Goal: Find specific page/section: Find specific page/section

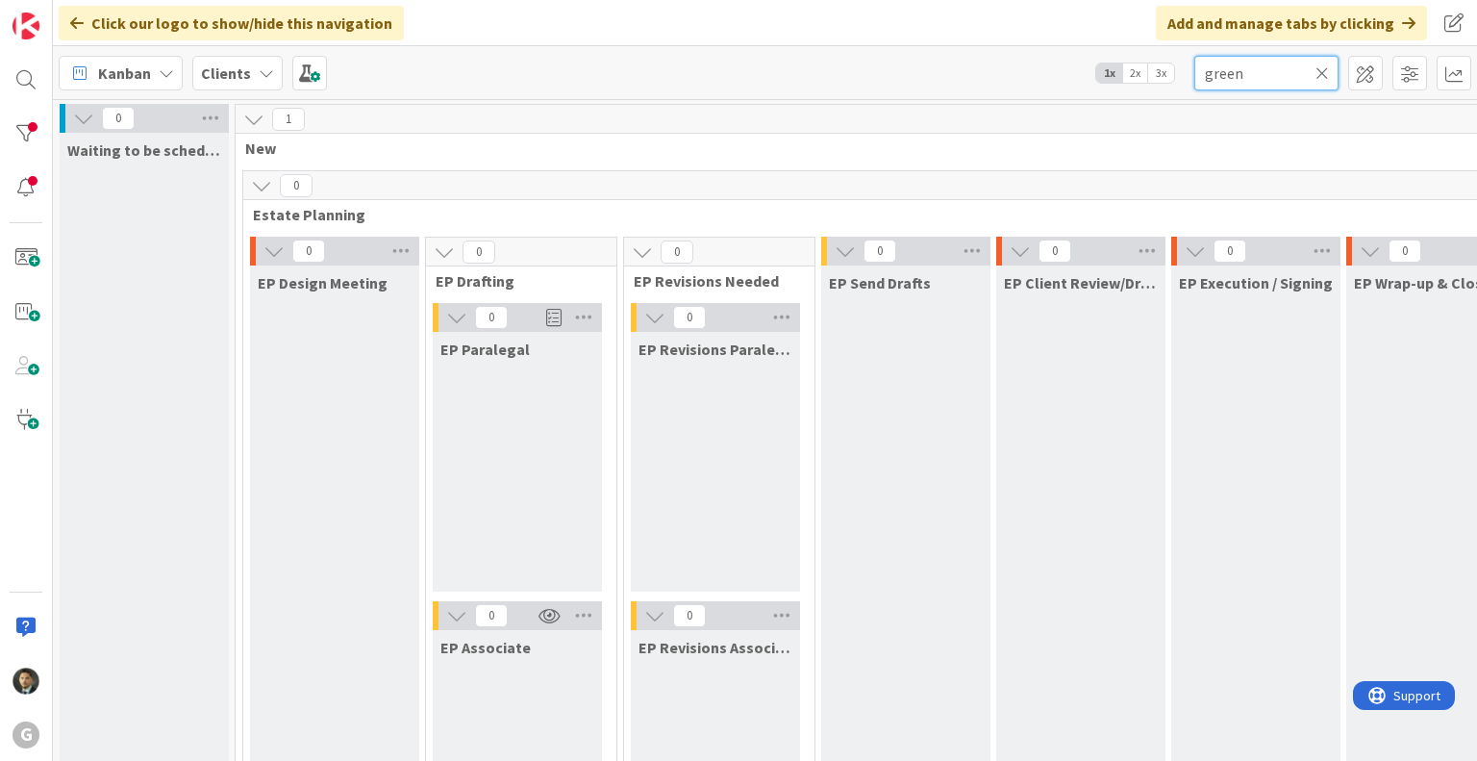
click at [1255, 75] on input "green" at bounding box center [1266, 73] width 144 height 35
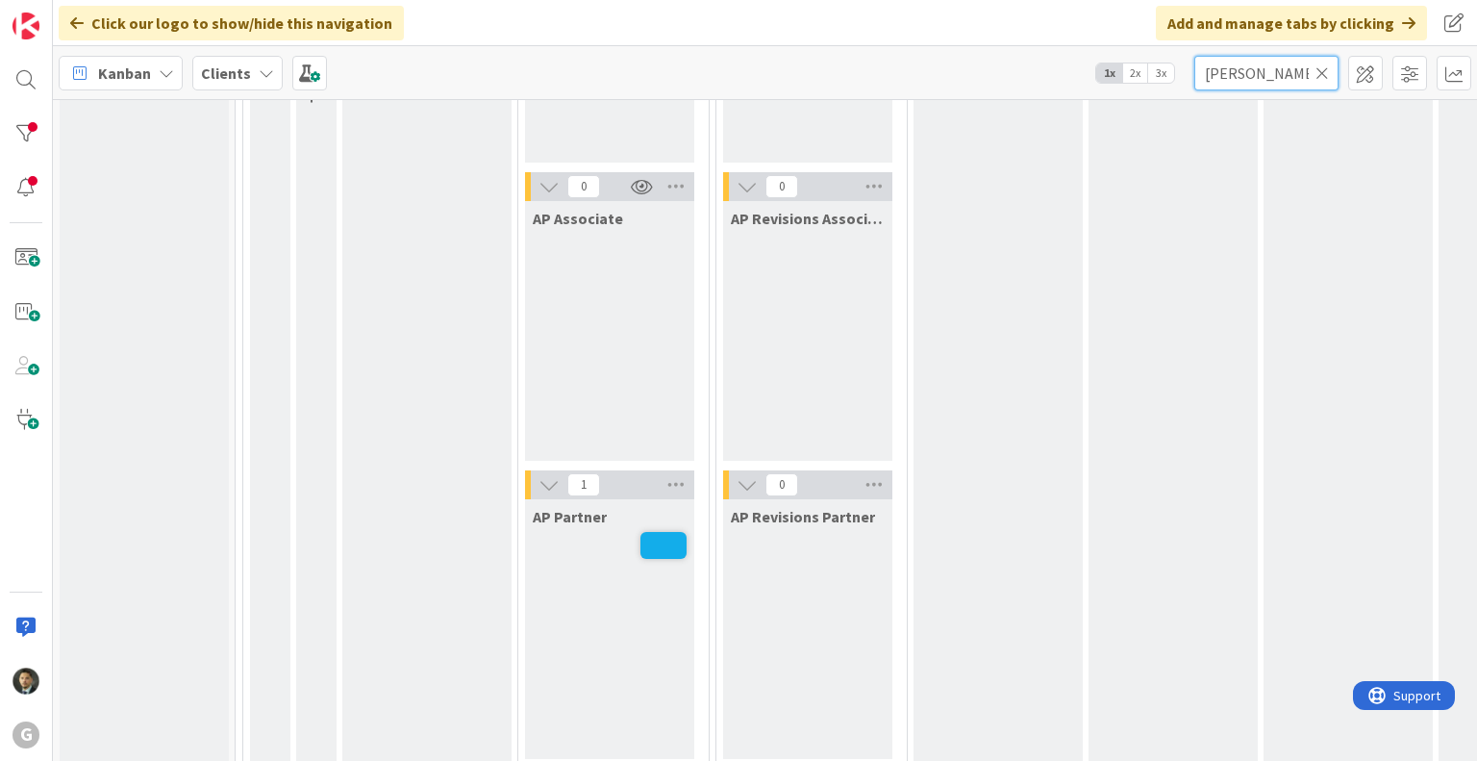
scroll to position [1776, 0]
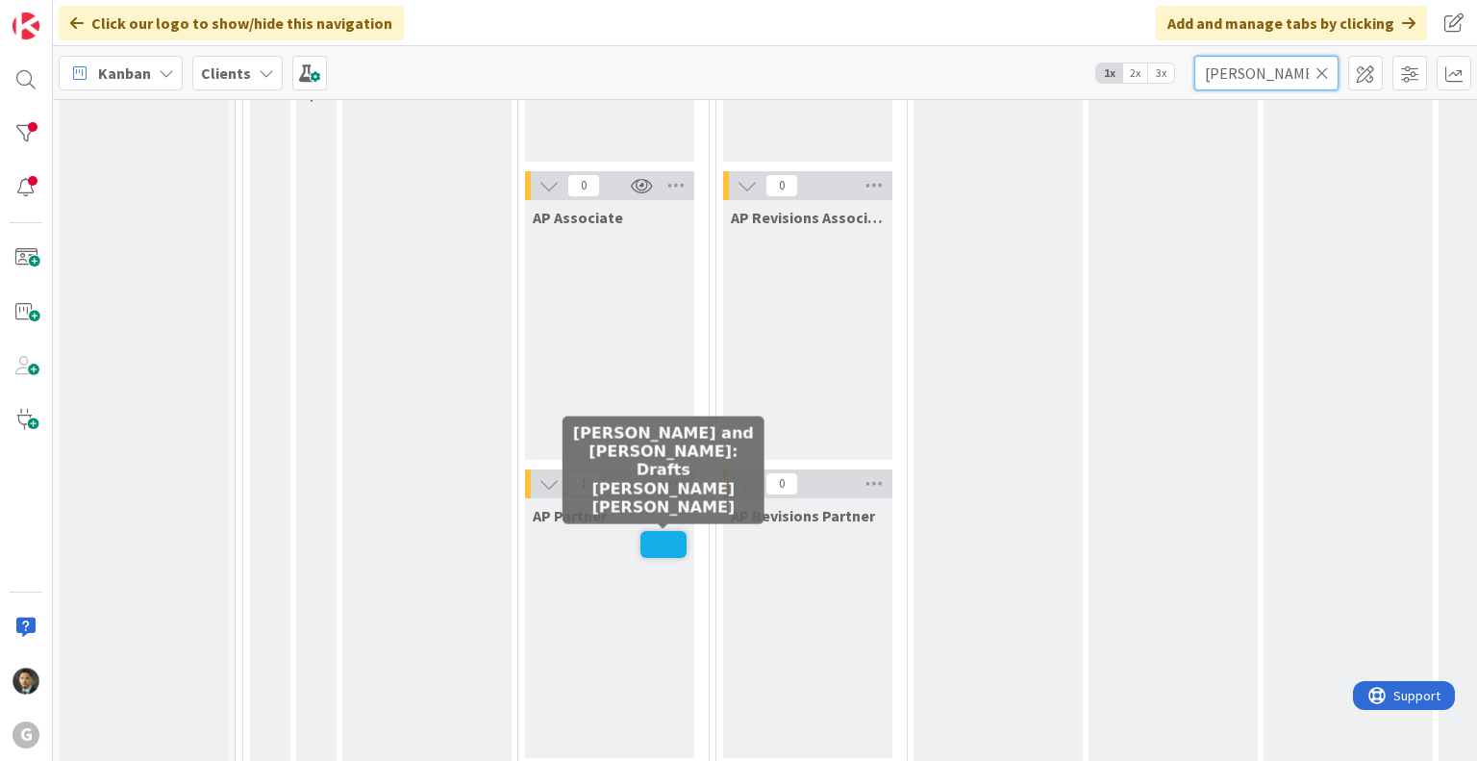
type input "[PERSON_NAME]"
click at [662, 555] on span at bounding box center [663, 544] width 46 height 27
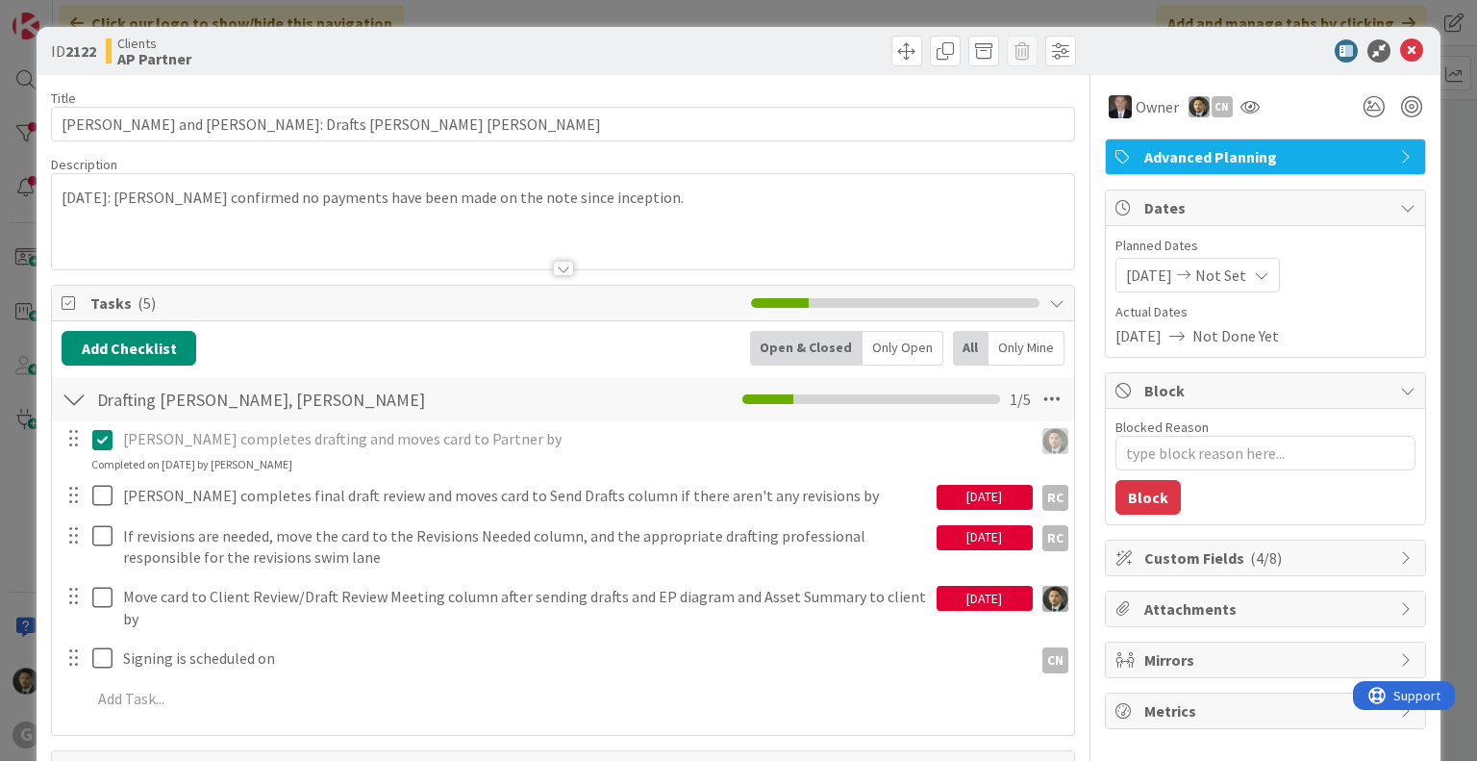
type textarea "x"
click at [739, 11] on div "ID 2122 Clients AP Partner Title 44 / 128 [PERSON_NAME] and [PERSON_NAME]: Draf…" at bounding box center [738, 380] width 1477 height 761
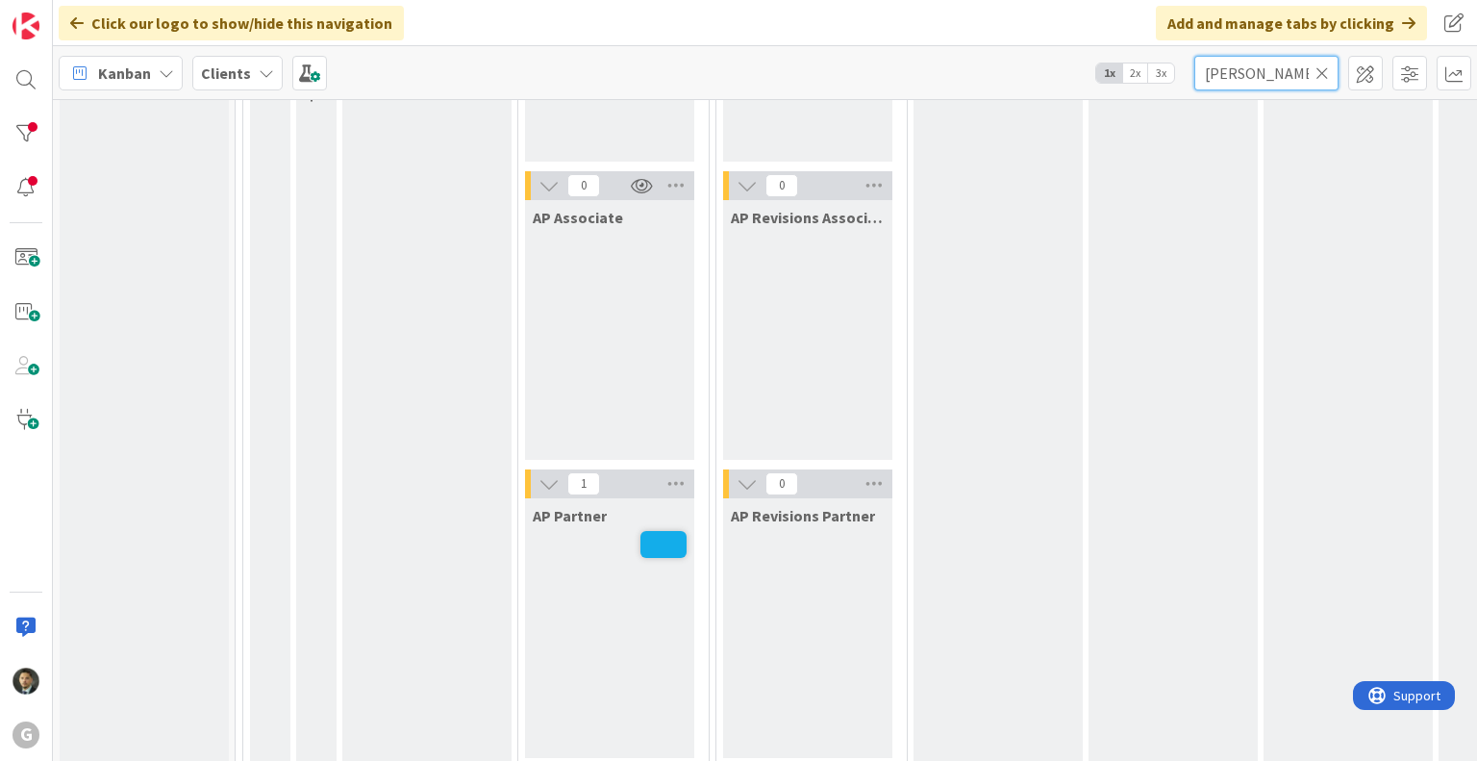
click at [1251, 71] on input "[PERSON_NAME]" at bounding box center [1266, 73] width 144 height 35
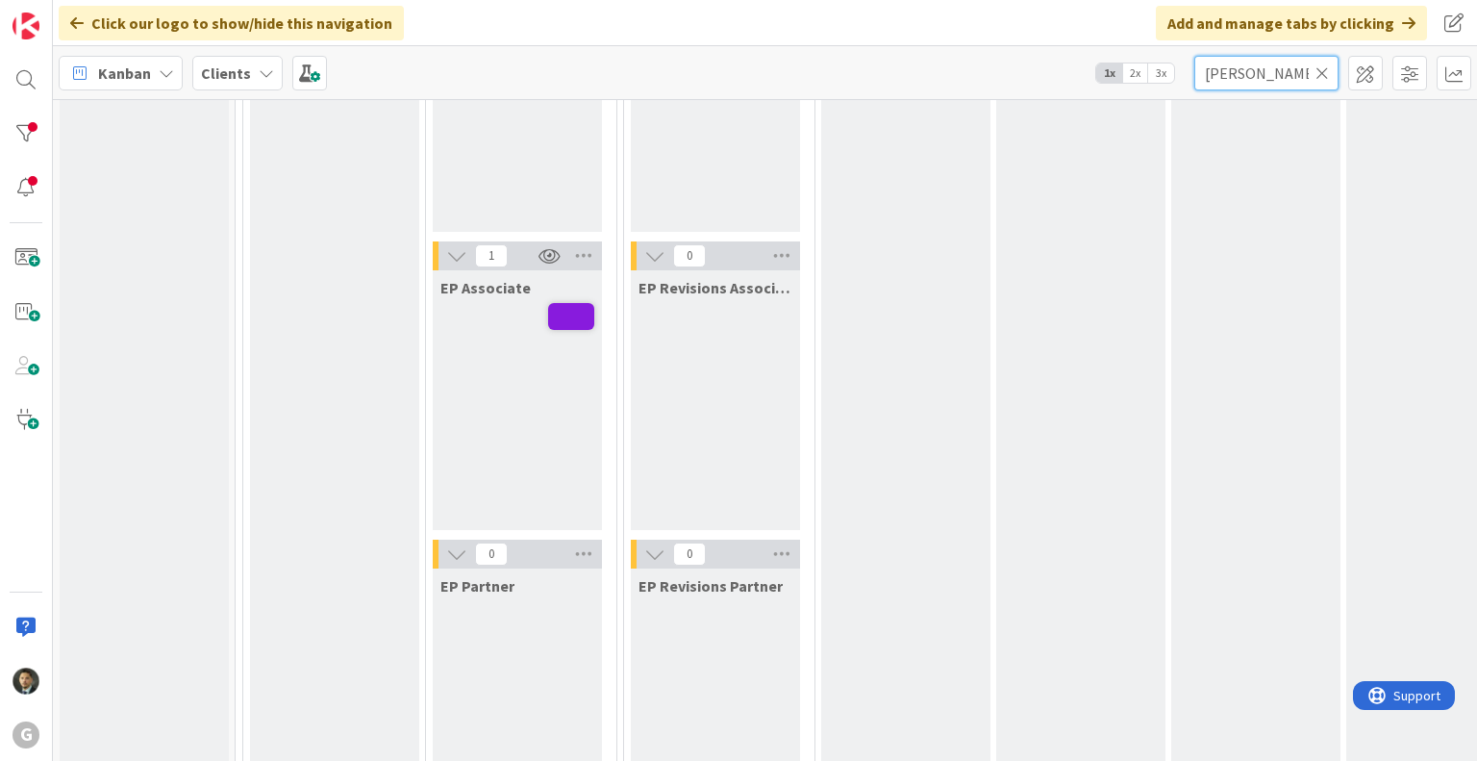
scroll to position [361, 0]
click at [1243, 66] on input "[PERSON_NAME]" at bounding box center [1266, 73] width 144 height 35
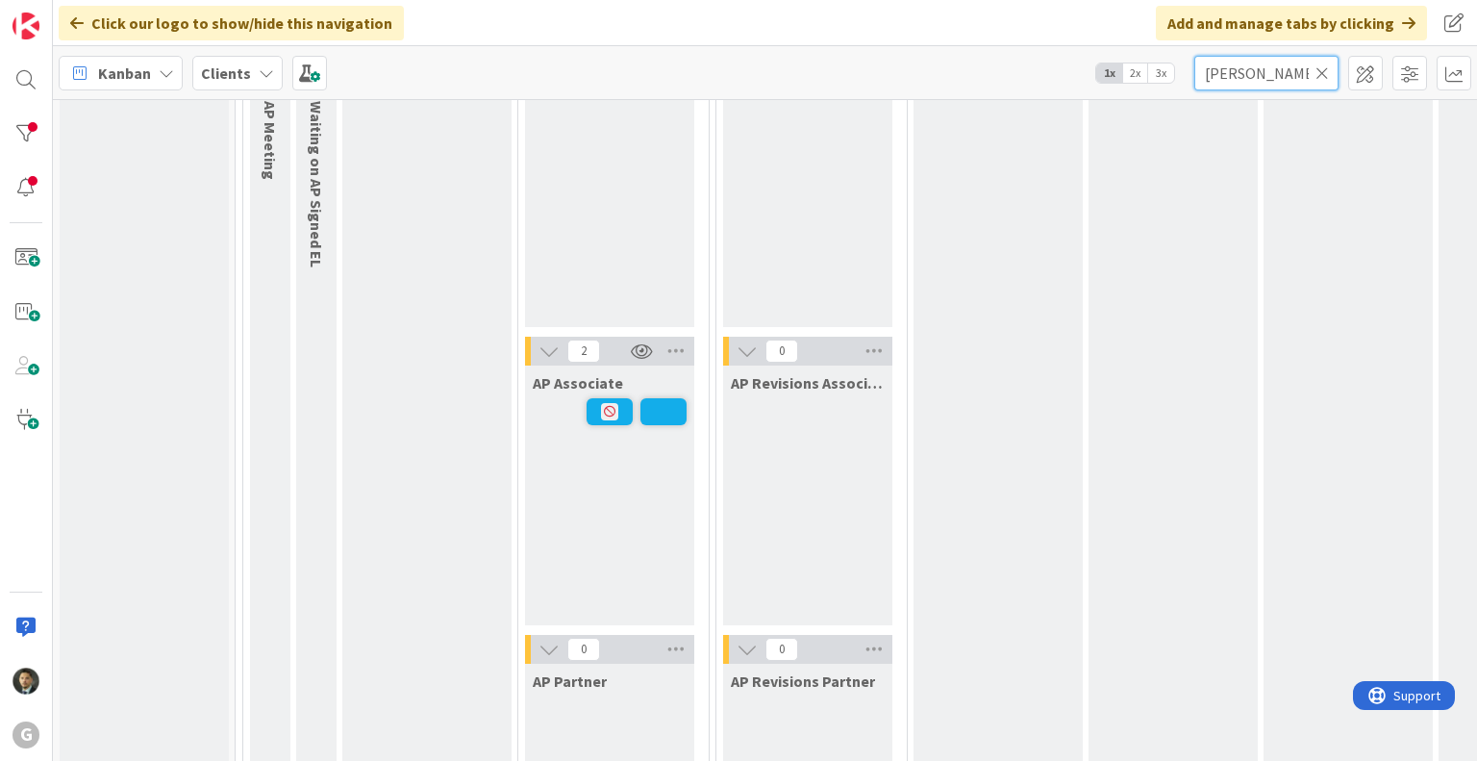
scroll to position [1837, 0]
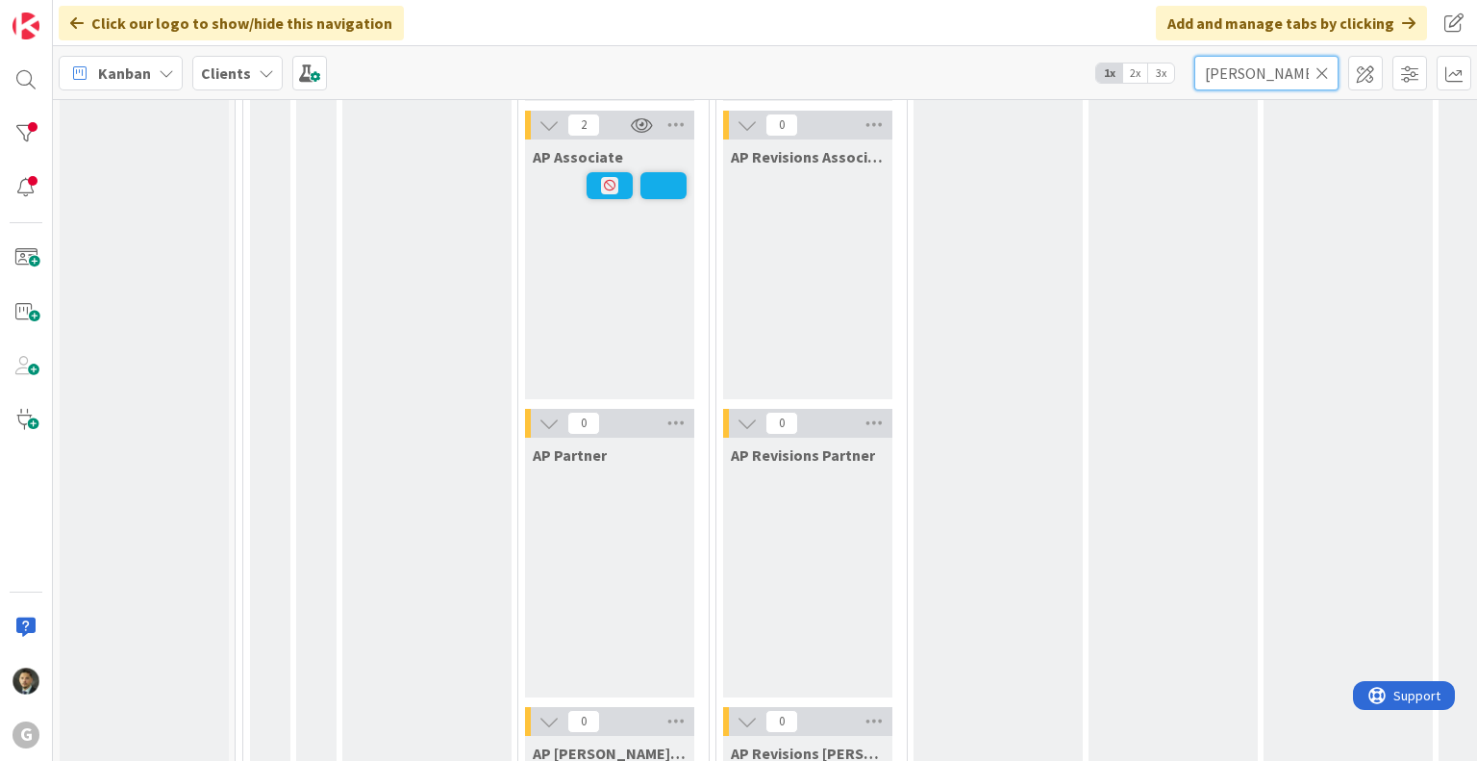
type input "[PERSON_NAME]"
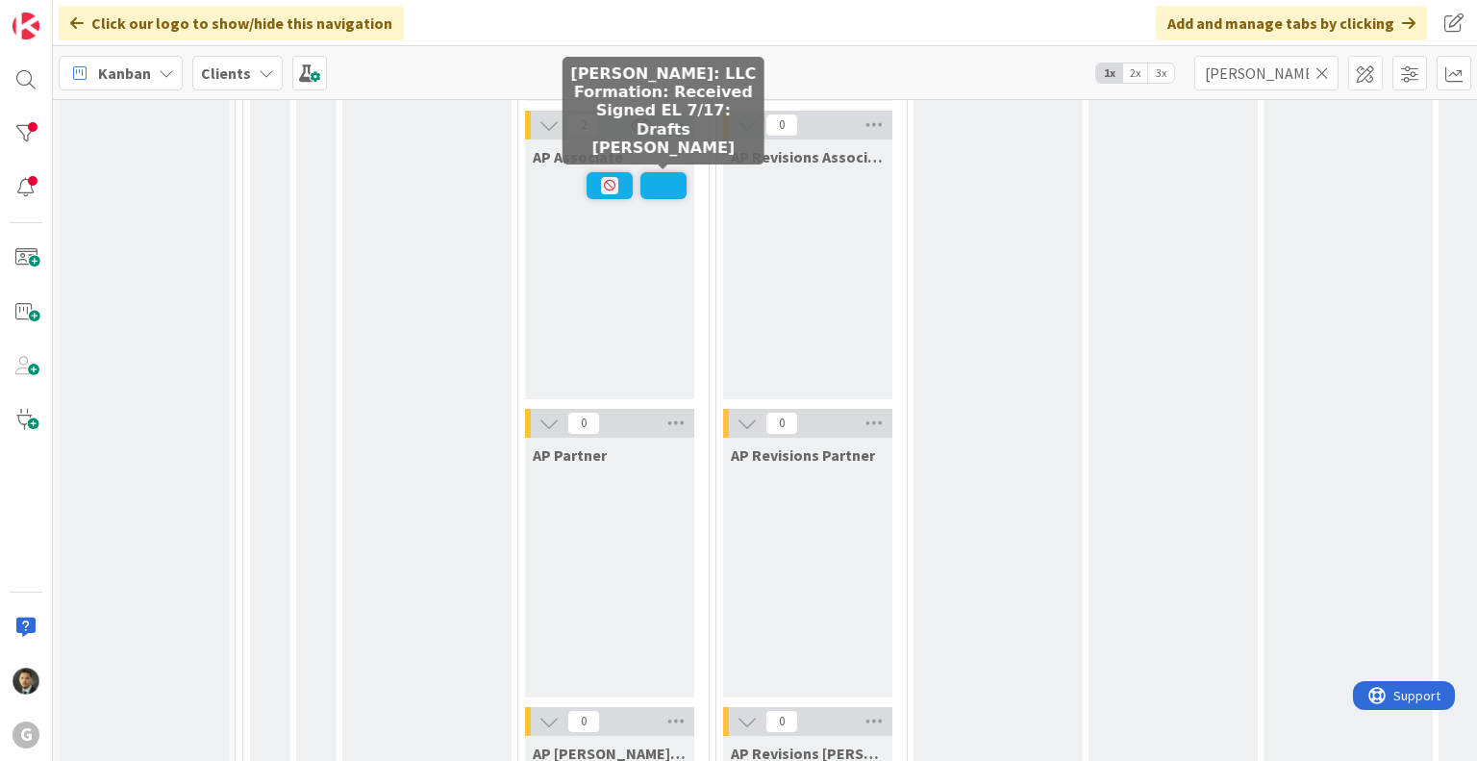
click at [660, 186] on span at bounding box center [663, 185] width 46 height 27
type textarea "x"
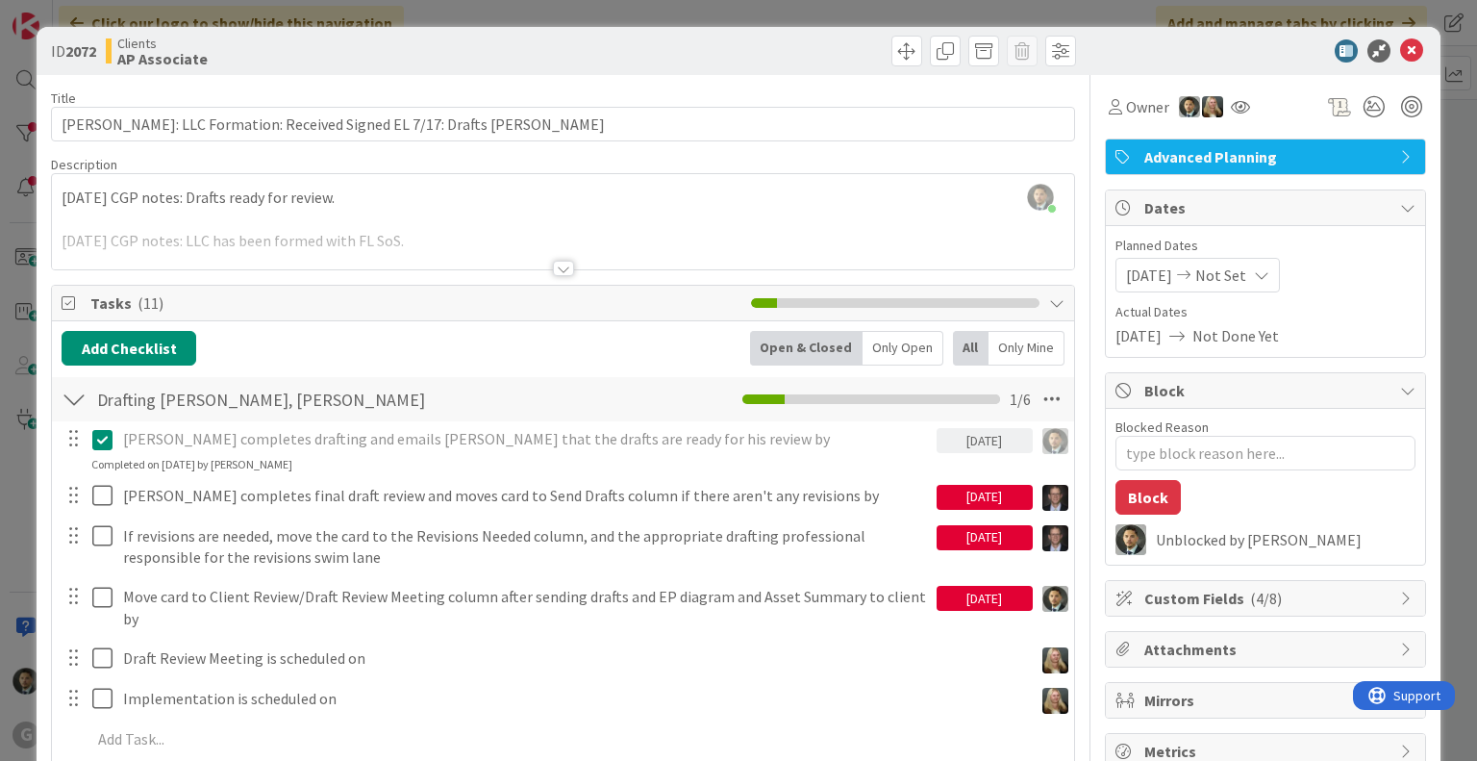
click at [792, 11] on div "ID 2072 Clients AP Associate Title 72 / 128 [PERSON_NAME]: LLC Formation: Recei…" at bounding box center [738, 380] width 1477 height 761
